Goal: Find specific page/section: Find specific page/section

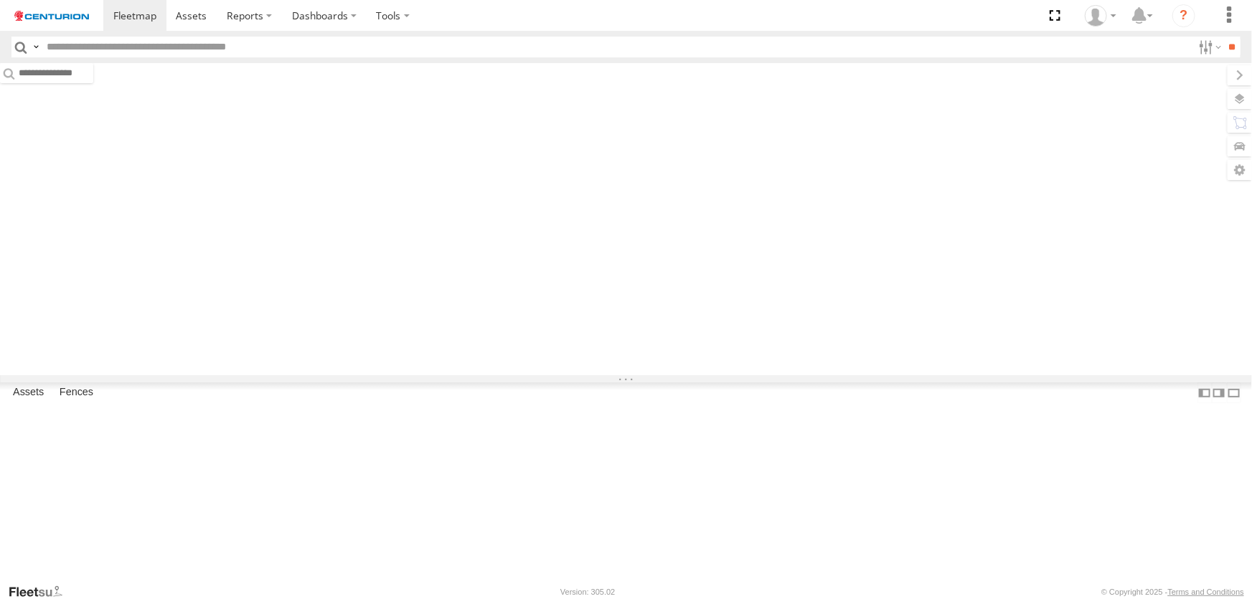
click at [138, 43] on input "text" at bounding box center [616, 47] width 1151 height 21
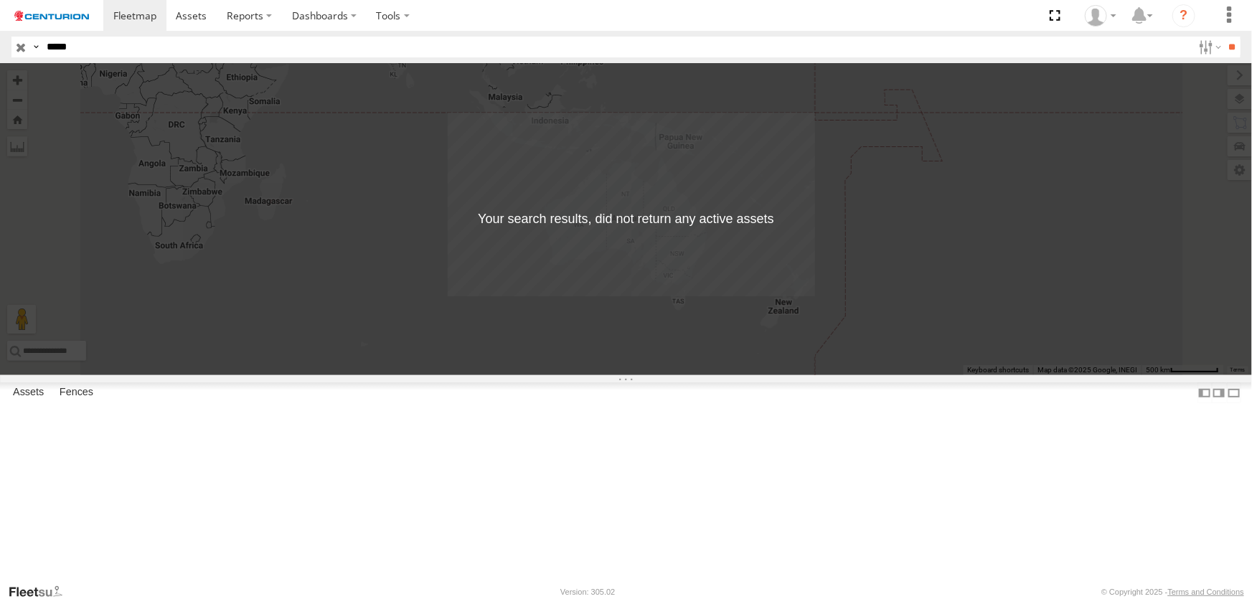
type input "*****"
click at [1224, 37] on input "**" at bounding box center [1232, 47] width 16 height 21
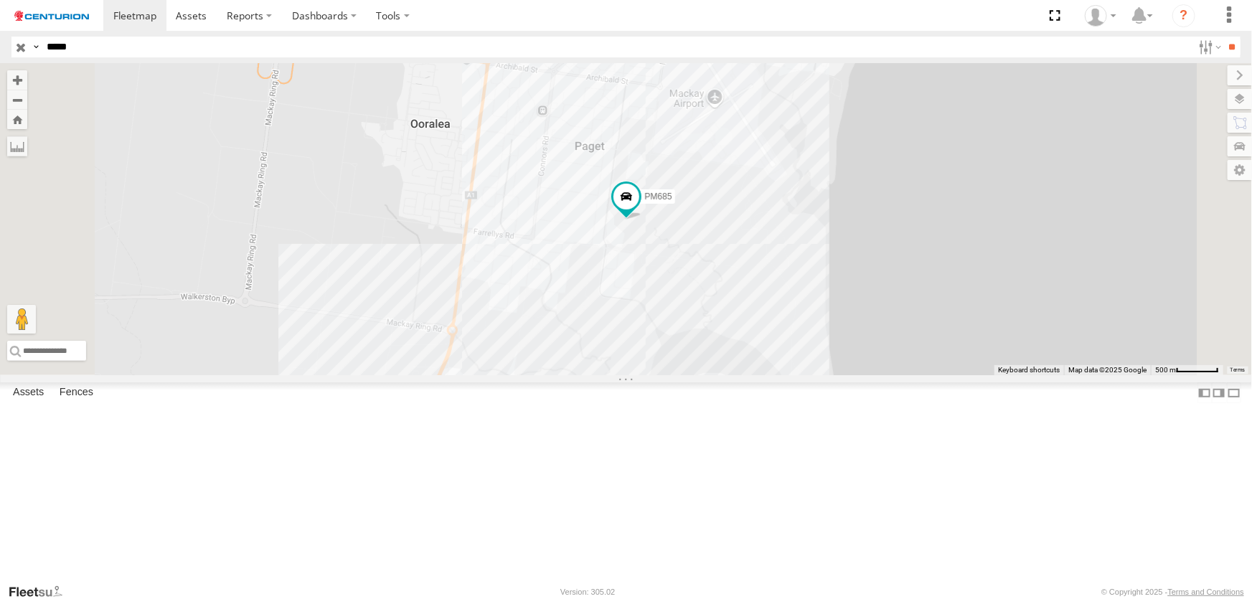
click at [0, 0] on div "Branch Mackay - LH" at bounding box center [0, 0] width 0 height 0
